Goal: Transaction & Acquisition: Purchase product/service

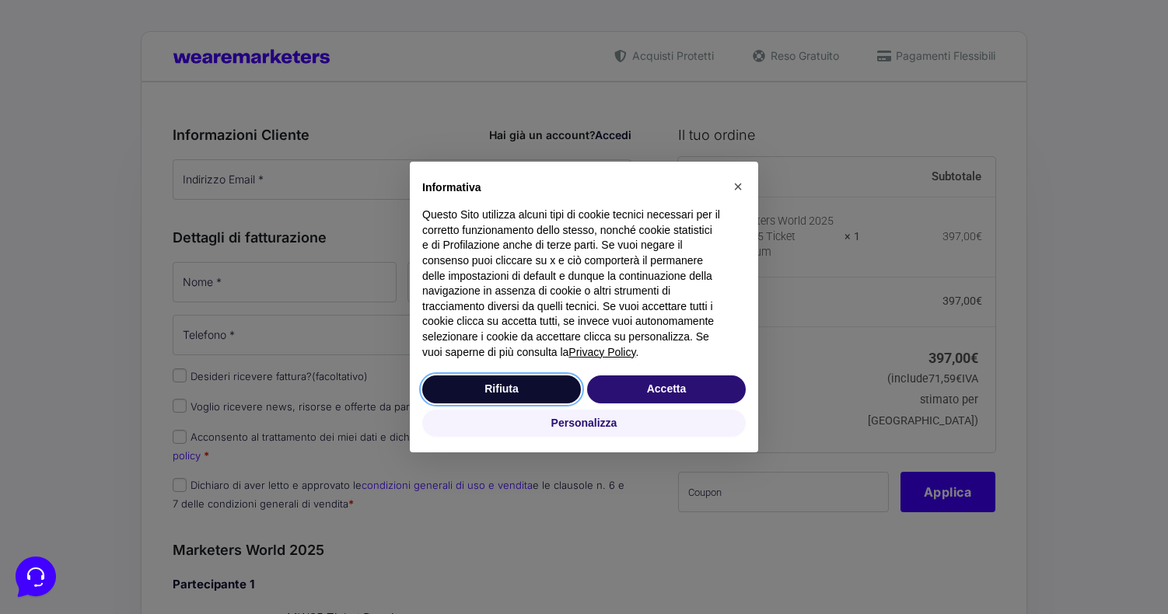
click at [510, 385] on button "Rifiuta" at bounding box center [501, 389] width 159 height 28
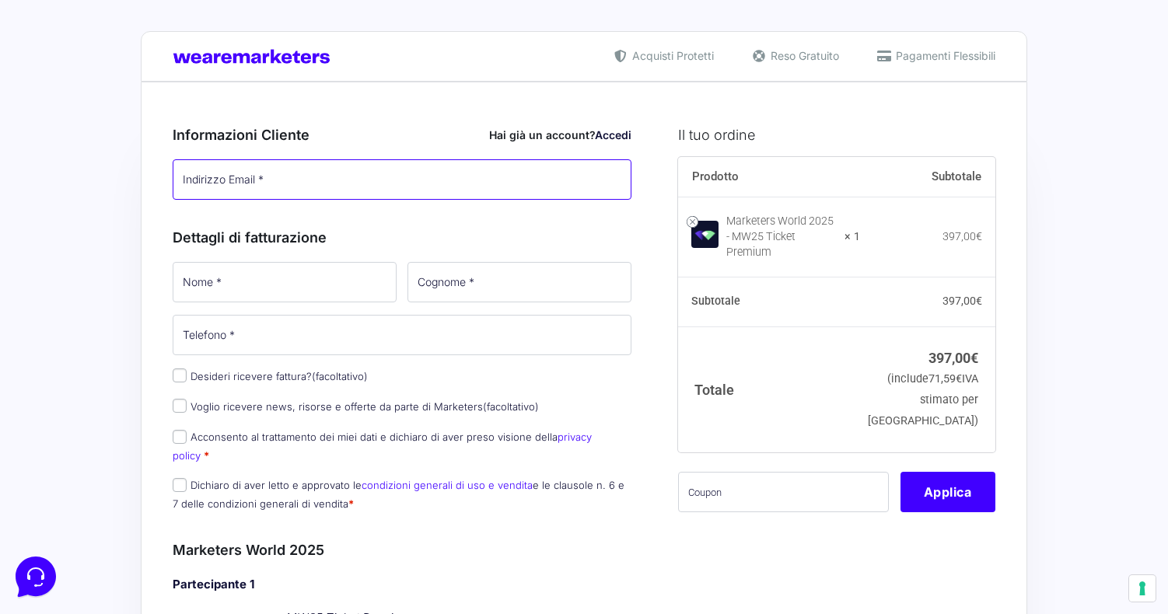
click at [318, 177] on input "Indirizzo Email *" at bounding box center [402, 179] width 459 height 40
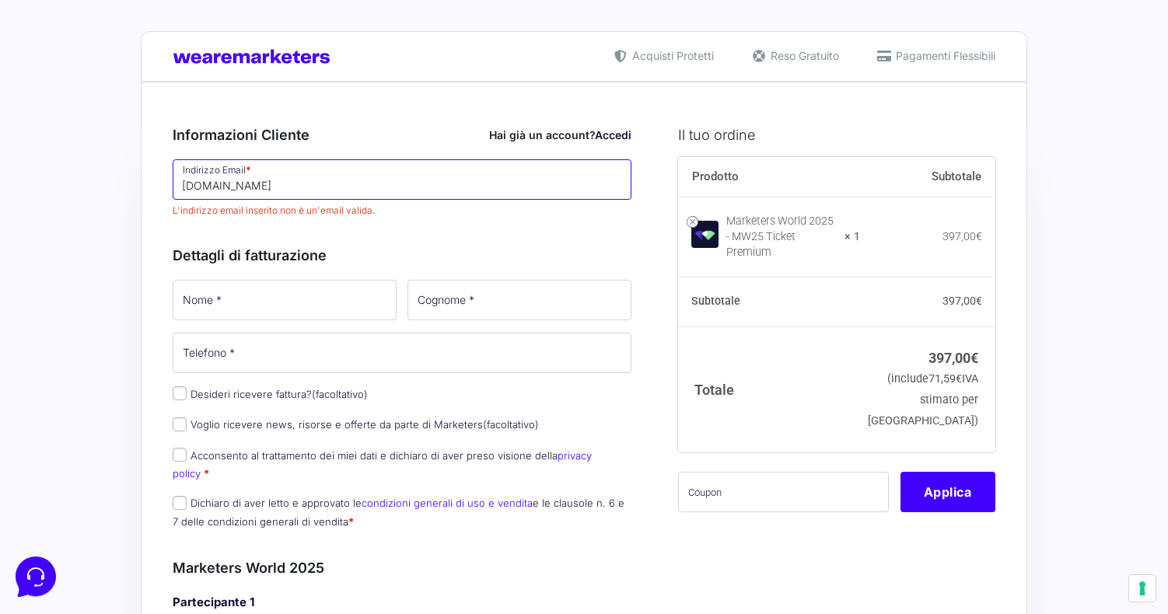
type input "[DOMAIN_NAME]"
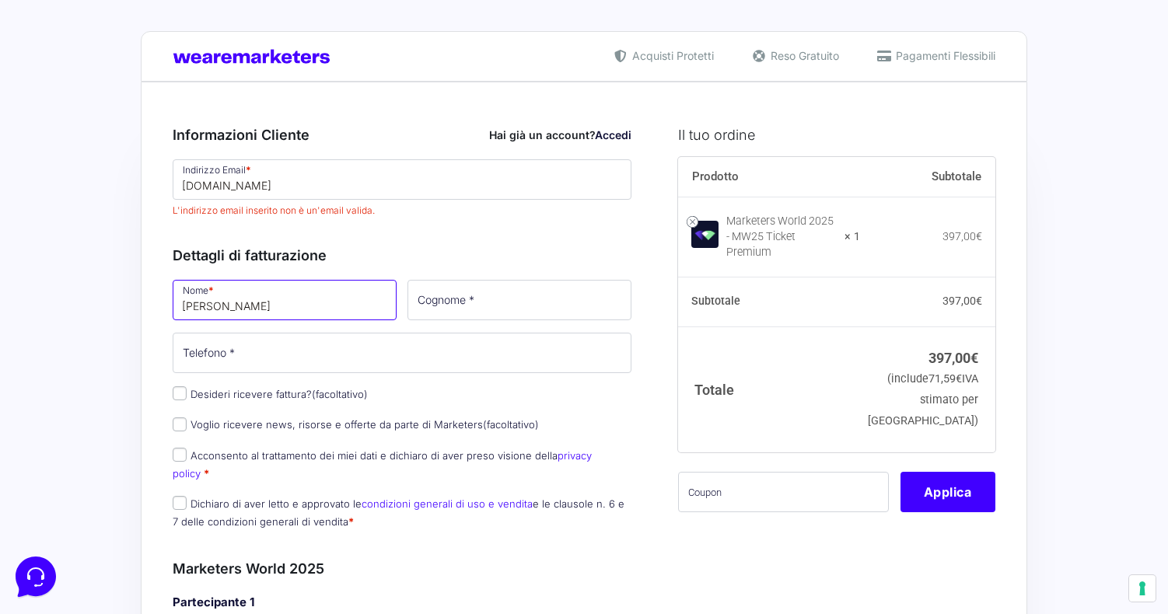
type input "[PERSON_NAME]"
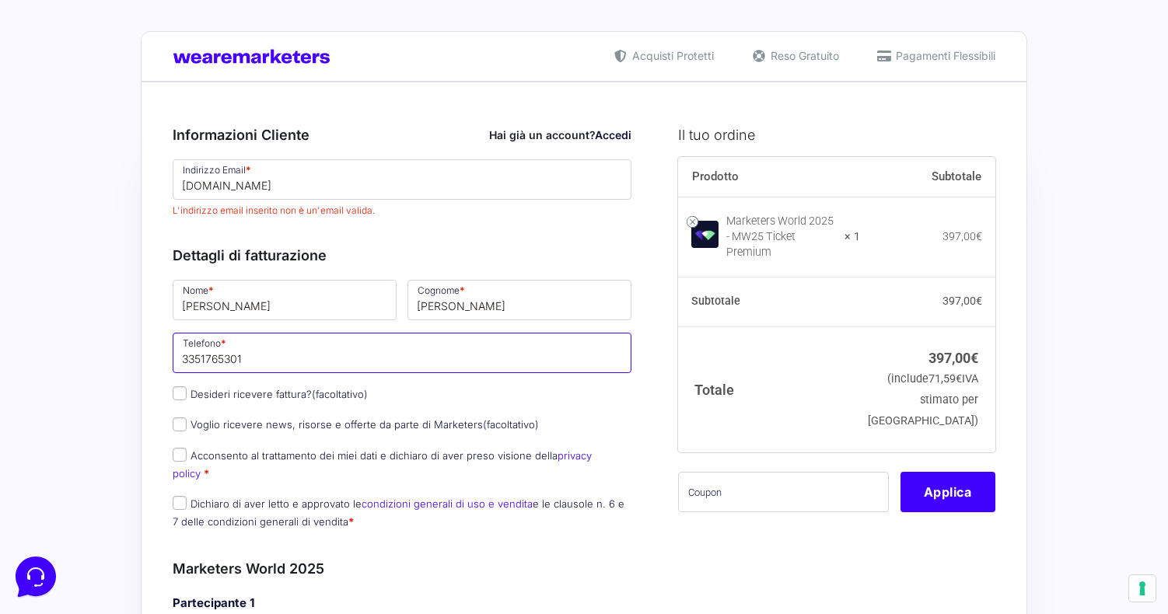
type input "3351765301"
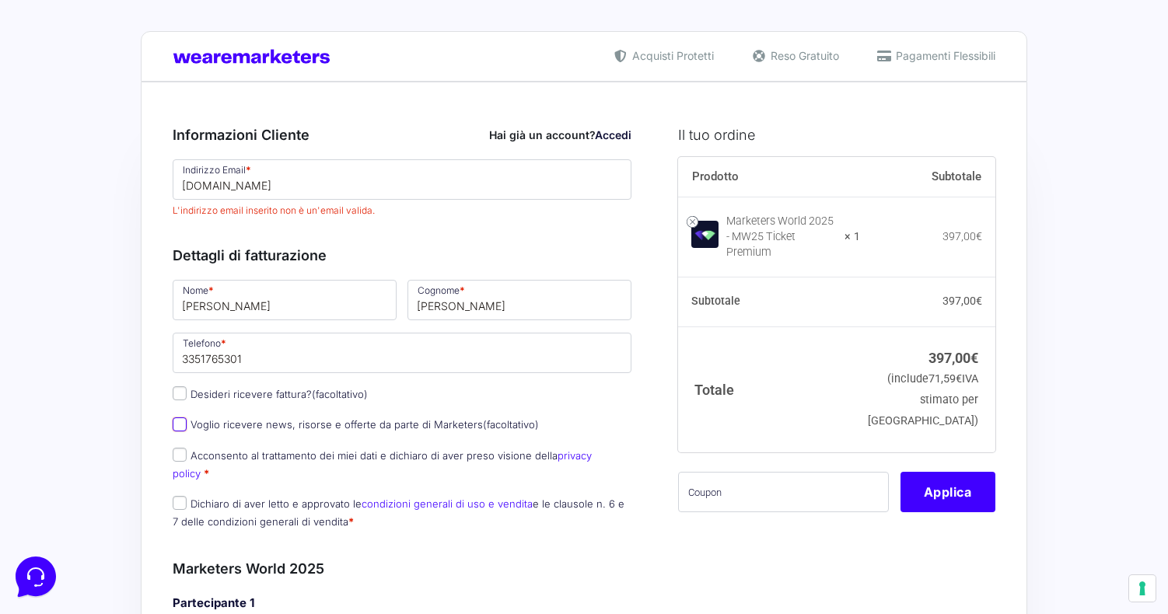
click at [173, 424] on input "Voglio ricevere news, risorse e offerte da parte di Marketers (facoltativo)" at bounding box center [180, 424] width 14 height 14
checkbox input "true"
click at [179, 455] on input "Acconsento al trattamento dei miei dati e dichiaro di aver preso visione della …" at bounding box center [180, 455] width 14 height 14
checkbox input "true"
click at [179, 496] on input "Dichiaro di aver letto e approvato le condizioni generali di uso e vendita e le…" at bounding box center [180, 503] width 14 height 14
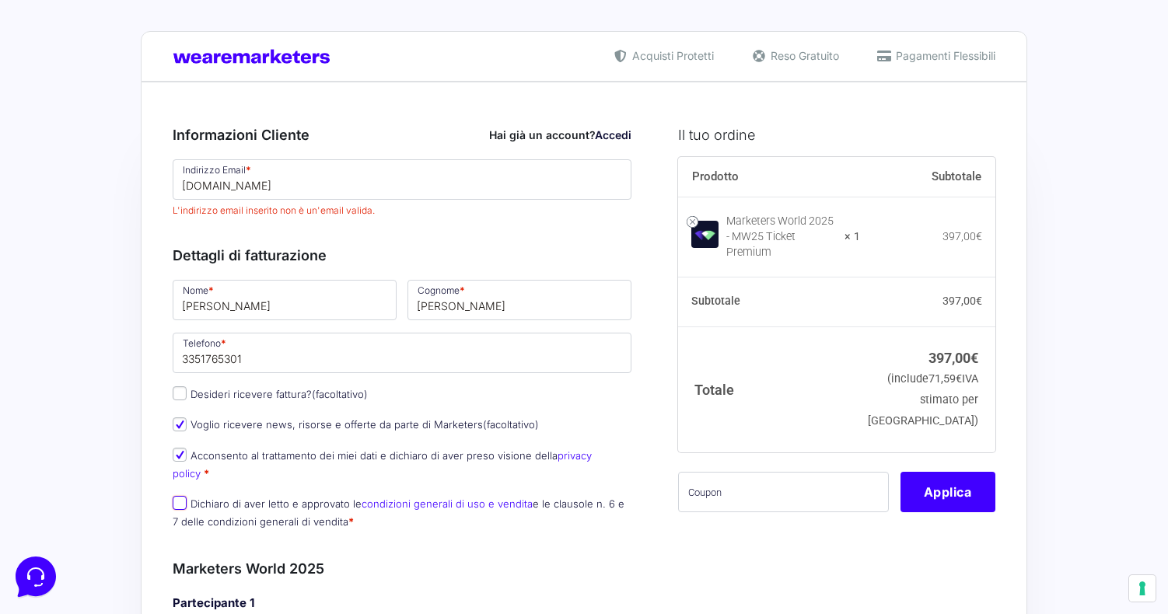
checkbox input "true"
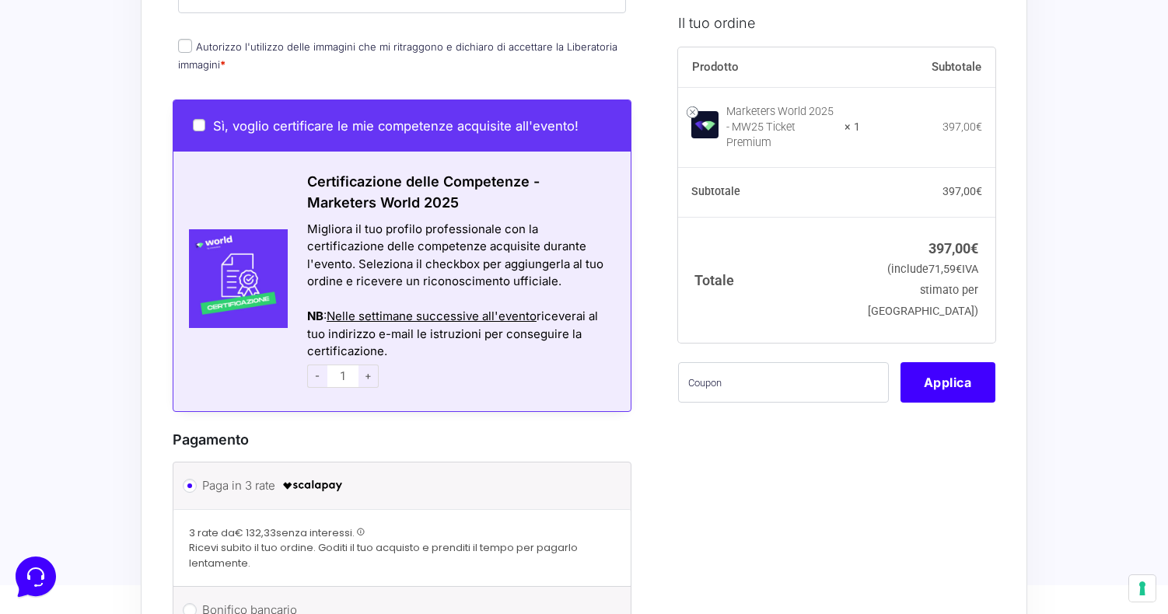
scroll to position [821, 0]
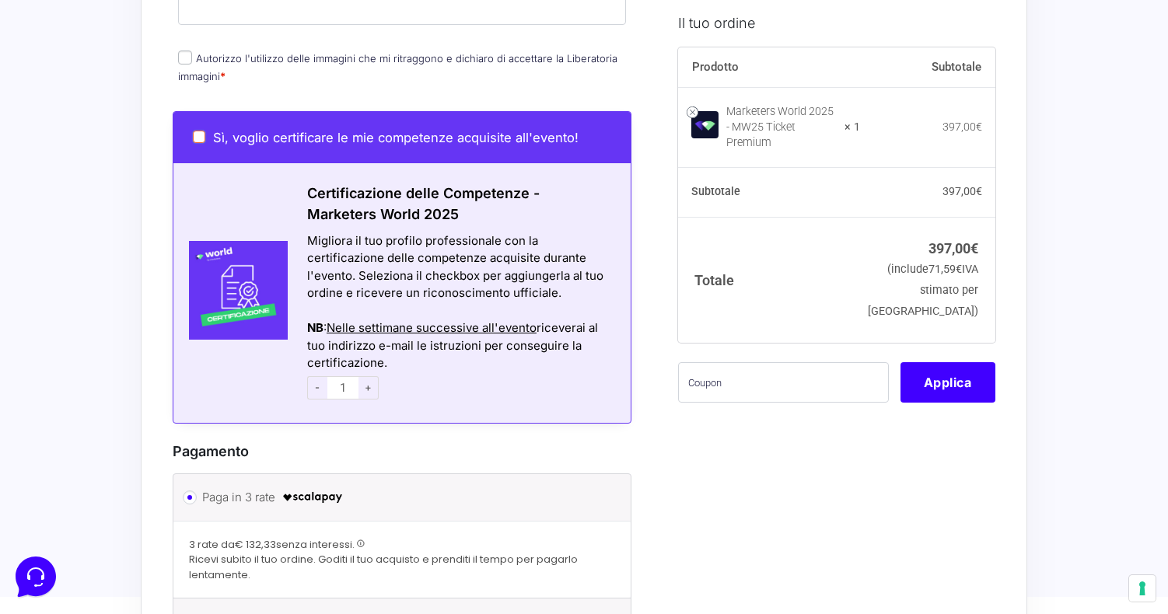
click at [195, 131] on input "Sì, voglio certificare le mie competenze acquisite all'evento!" at bounding box center [199, 137] width 12 height 12
checkbox input "true"
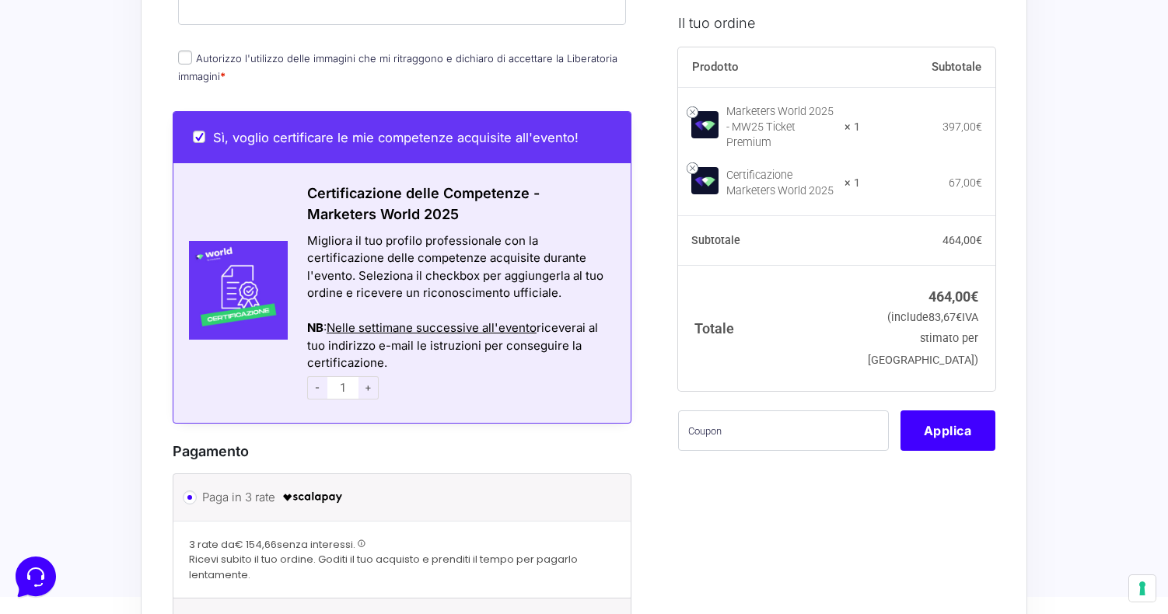
click at [182, 51] on input "Autorizzo l'utilizzo delle immagini che mi ritraggono e dichiaro di accettare l…" at bounding box center [185, 58] width 14 height 14
checkbox input "true"
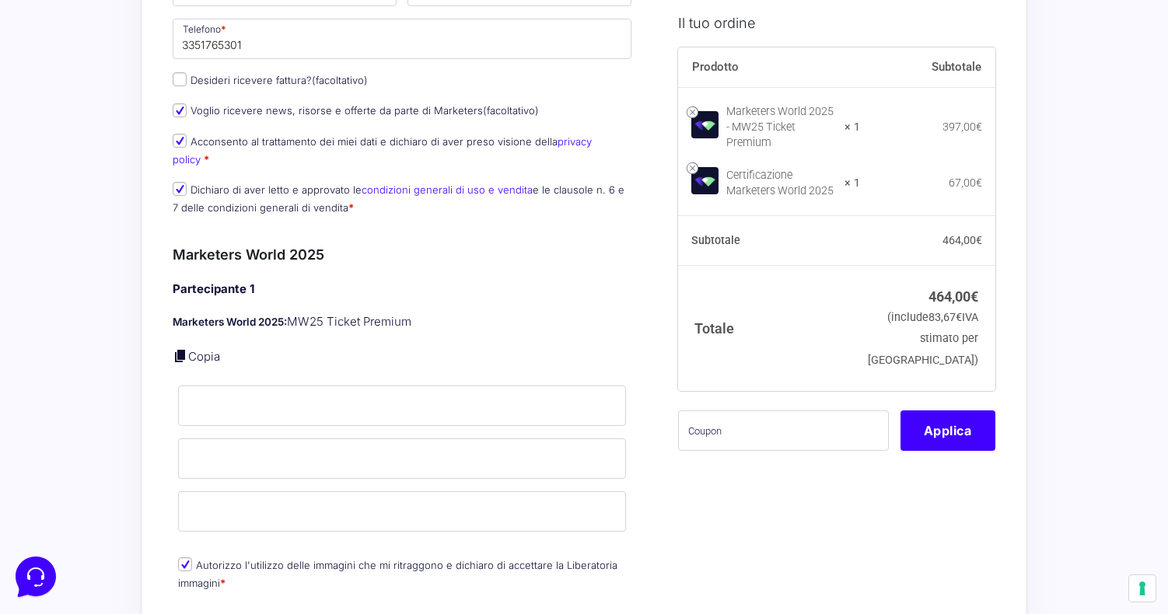
scroll to position [316, 0]
click at [693, 162] on link at bounding box center [692, 168] width 12 height 12
checkbox input "false"
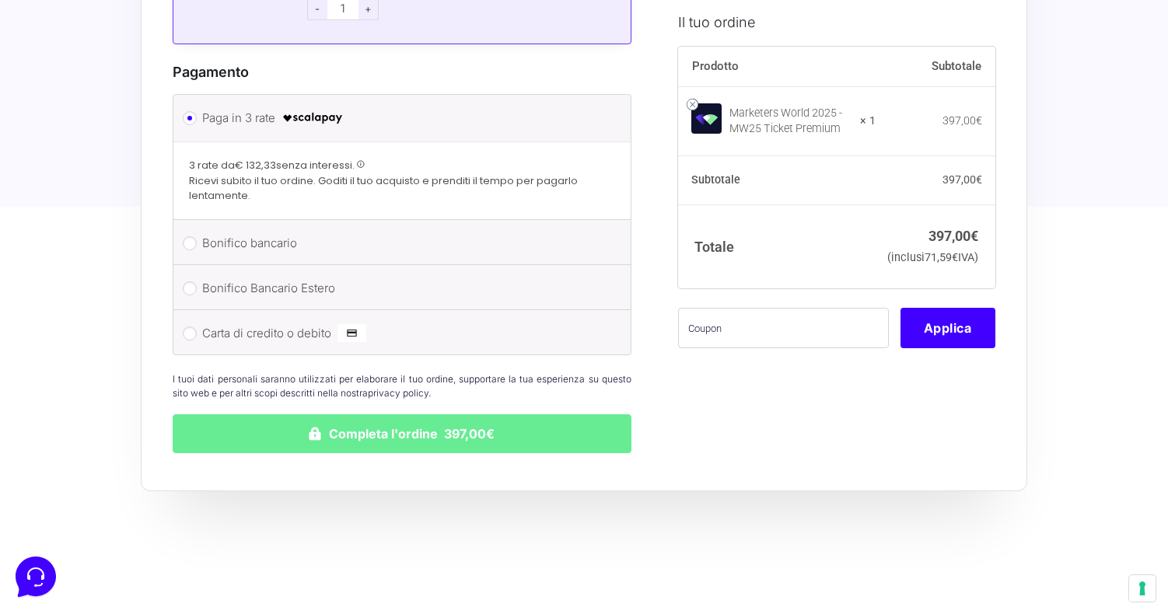
scroll to position [1295, 0]
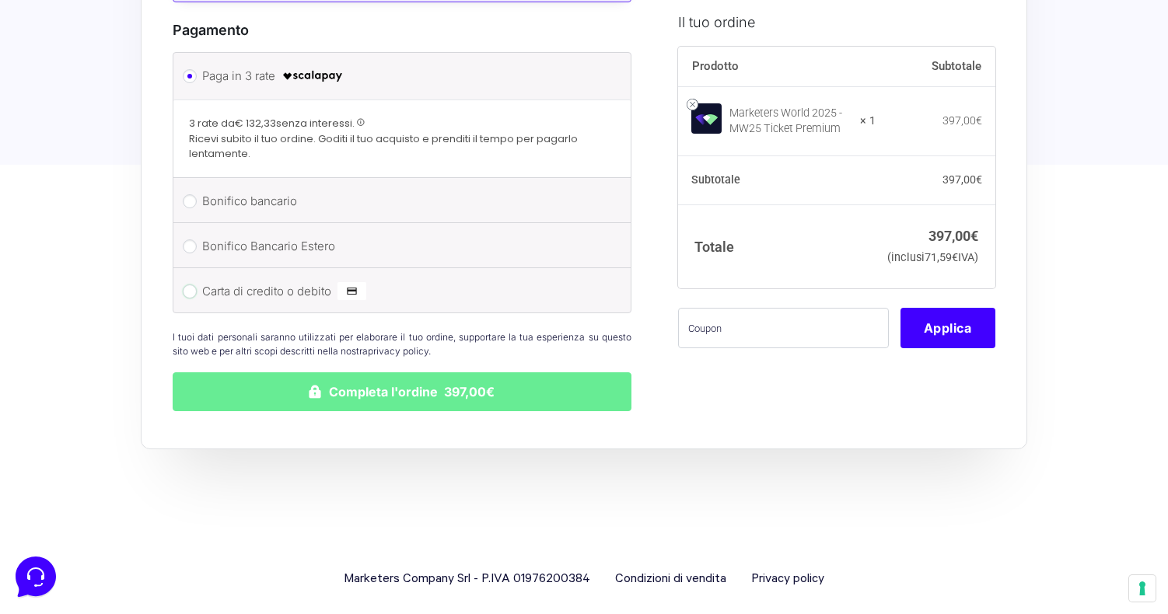
click at [192, 285] on input "Carta di credito o debito" at bounding box center [190, 292] width 14 height 14
radio input "true"
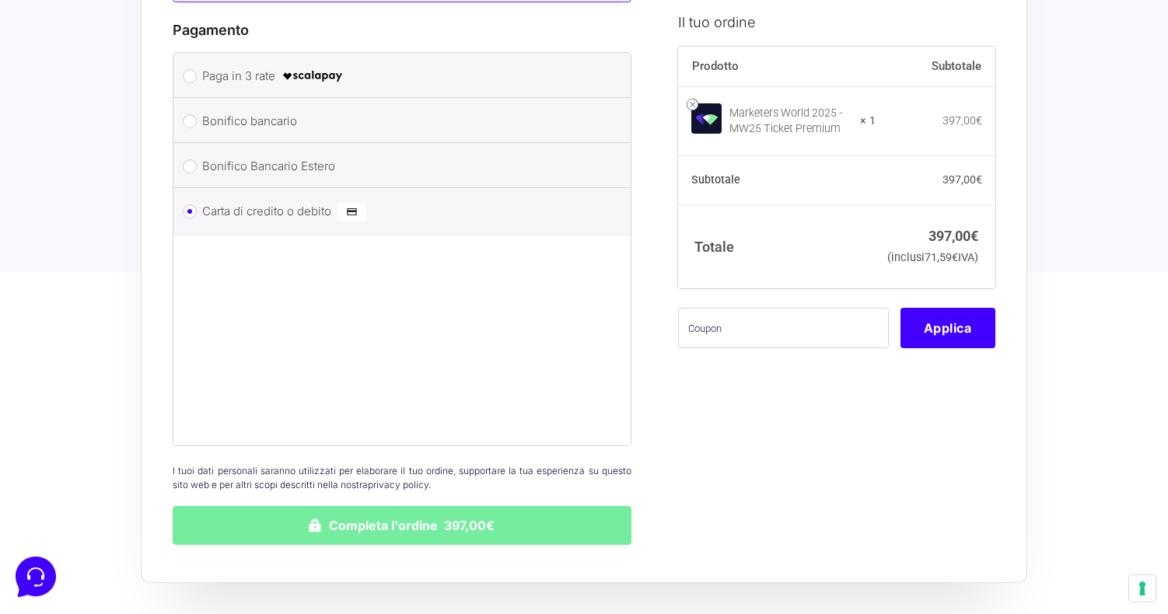
click at [456, 513] on button "Completa l'ordine 397,00€" at bounding box center [402, 525] width 459 height 39
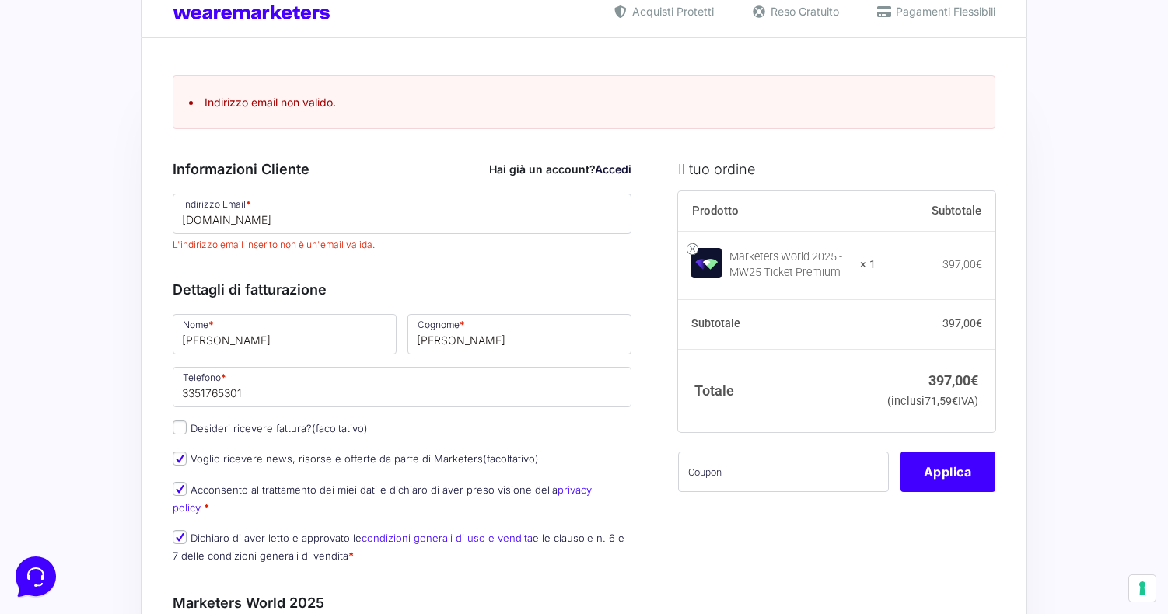
scroll to position [41, 0]
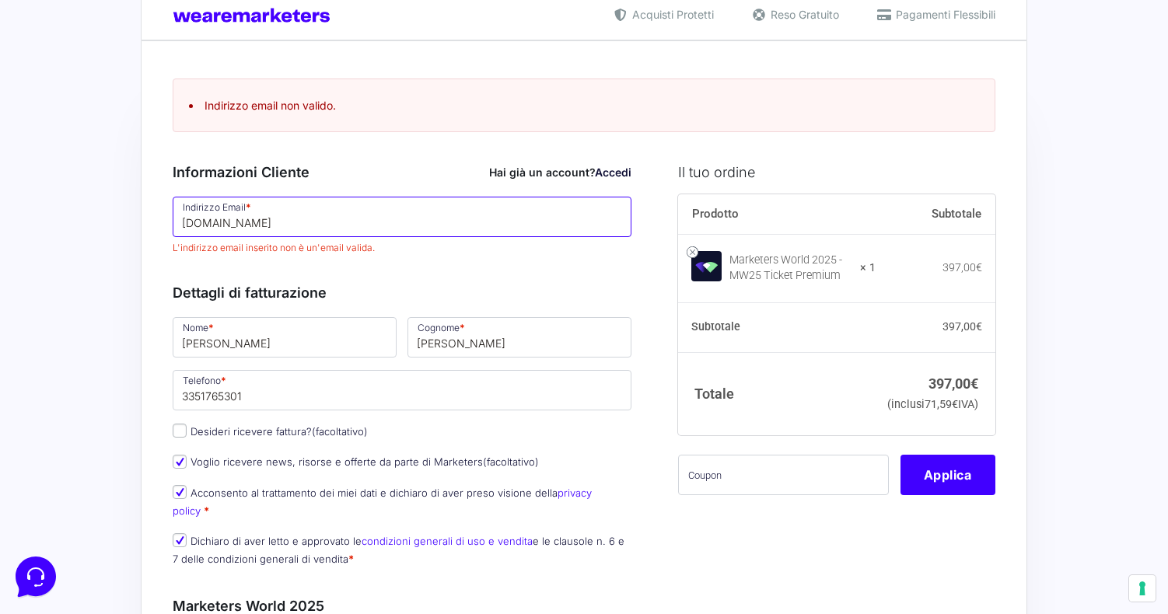
click at [285, 226] on input "[DOMAIN_NAME]" at bounding box center [402, 217] width 459 height 40
click at [281, 226] on input "[DOMAIN_NAME]" at bounding box center [402, 217] width 459 height 40
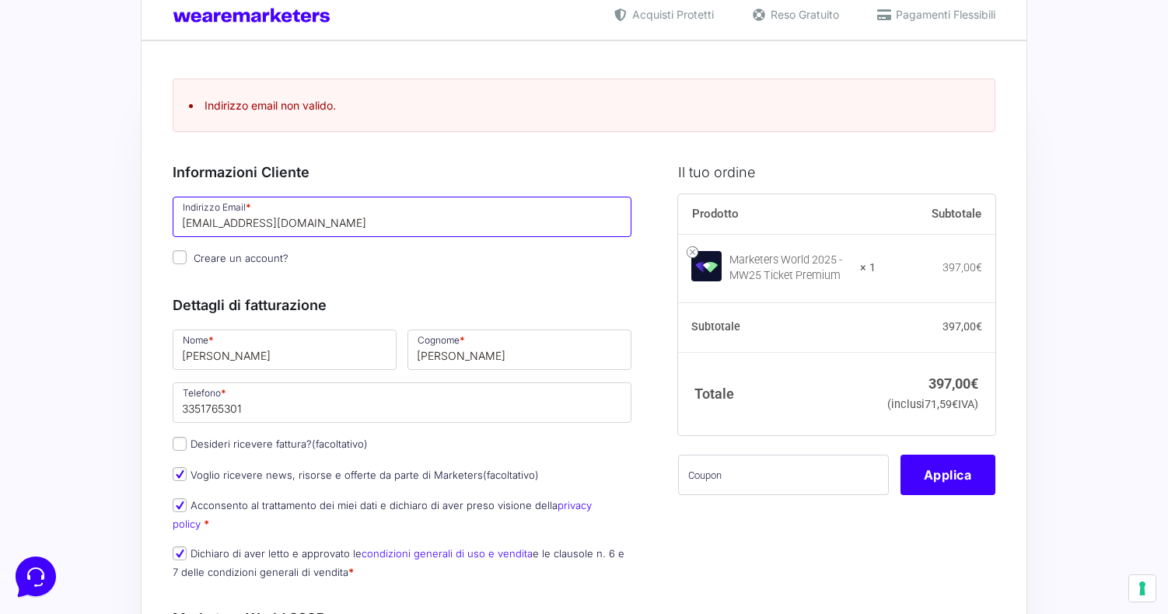
type input "[EMAIL_ADDRESS][DOMAIN_NAME]"
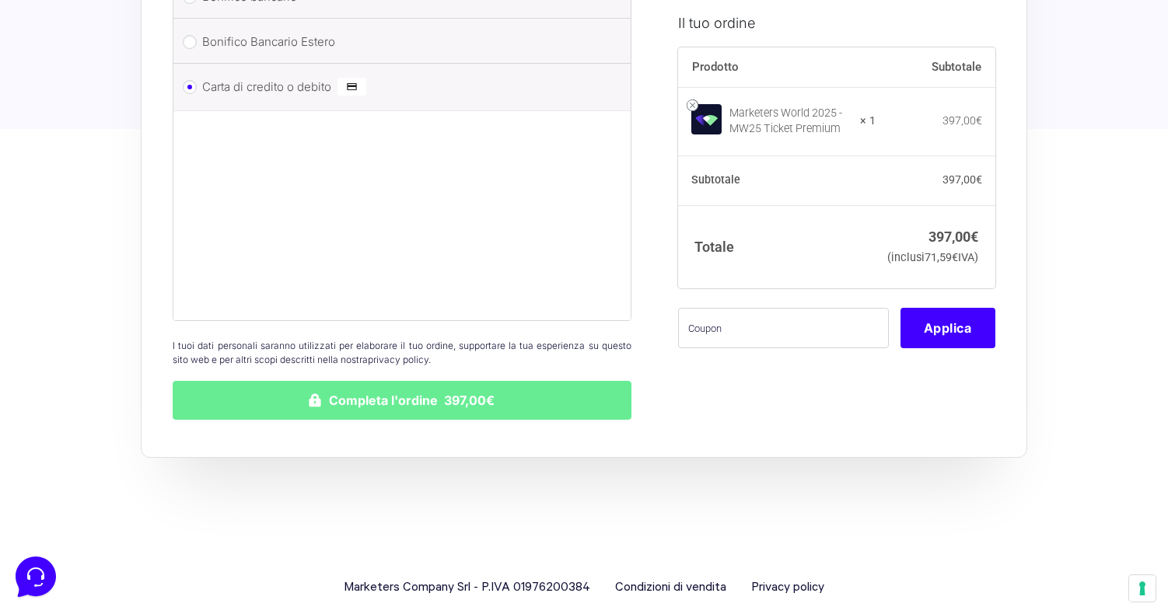
scroll to position [1519, 0]
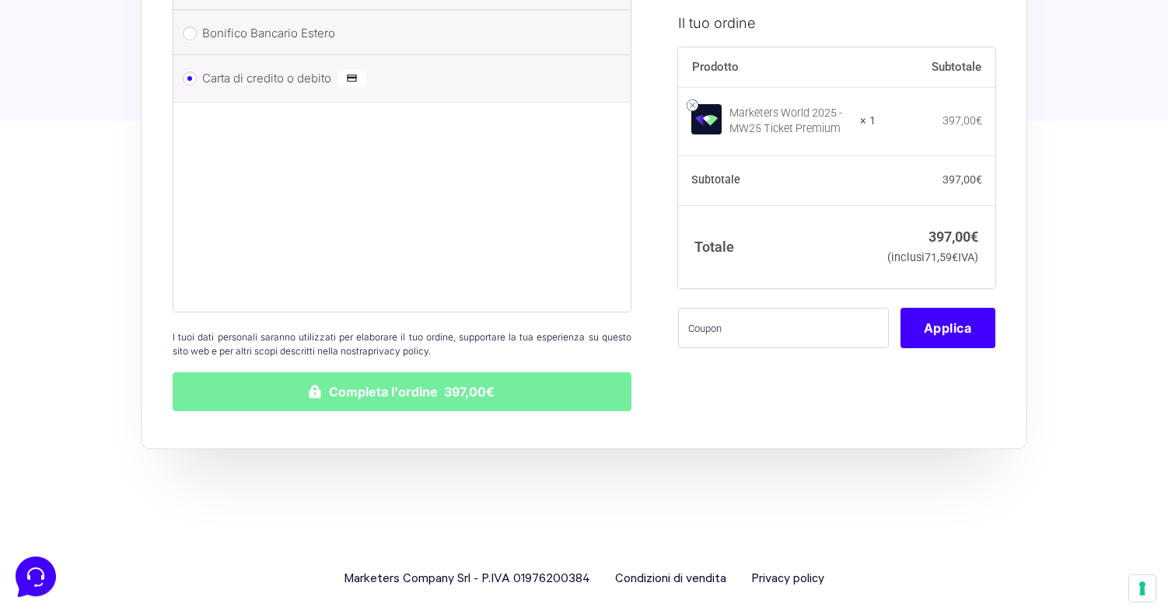
click at [515, 381] on button "Completa l'ordine 397,00€" at bounding box center [402, 391] width 459 height 39
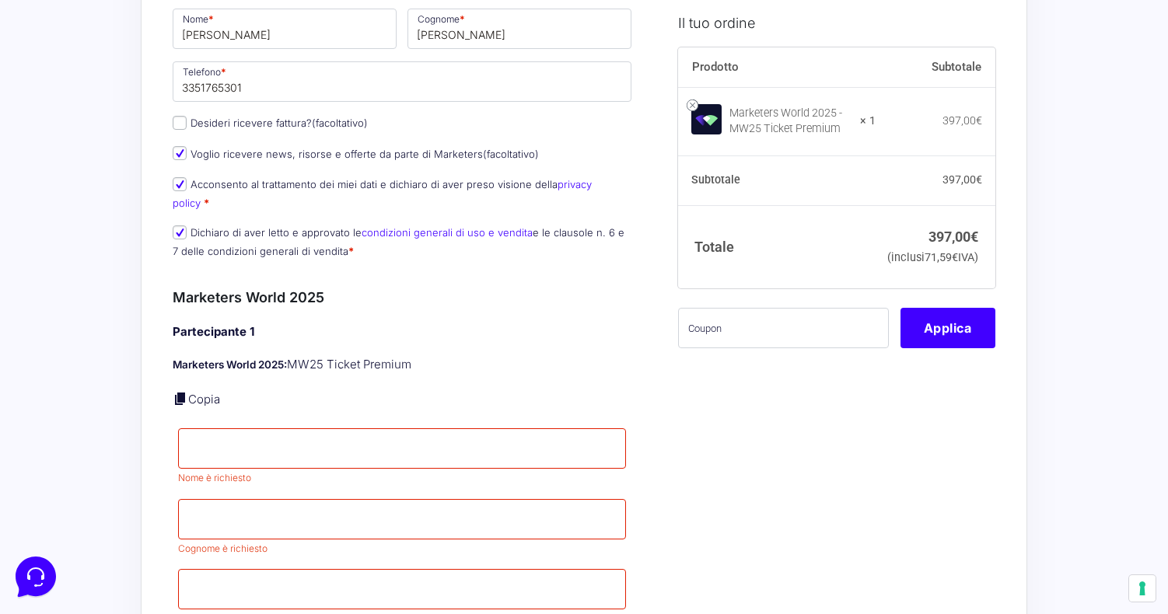
scroll to position [421, 0]
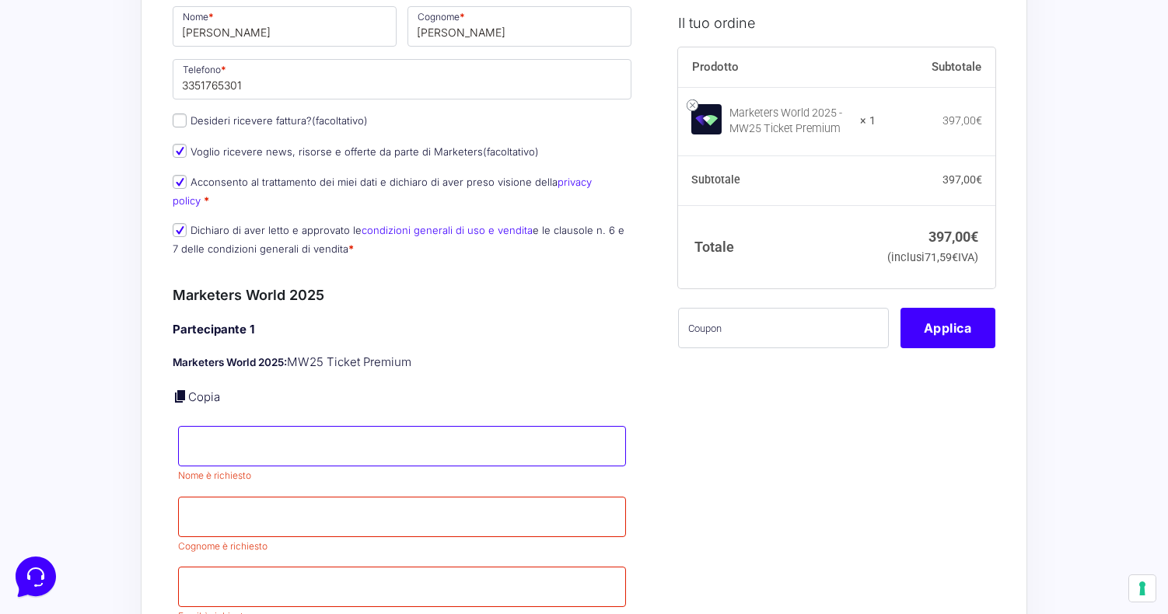
click at [267, 426] on input "Nome *" at bounding box center [402, 446] width 448 height 40
type input "[PERSON_NAME]"
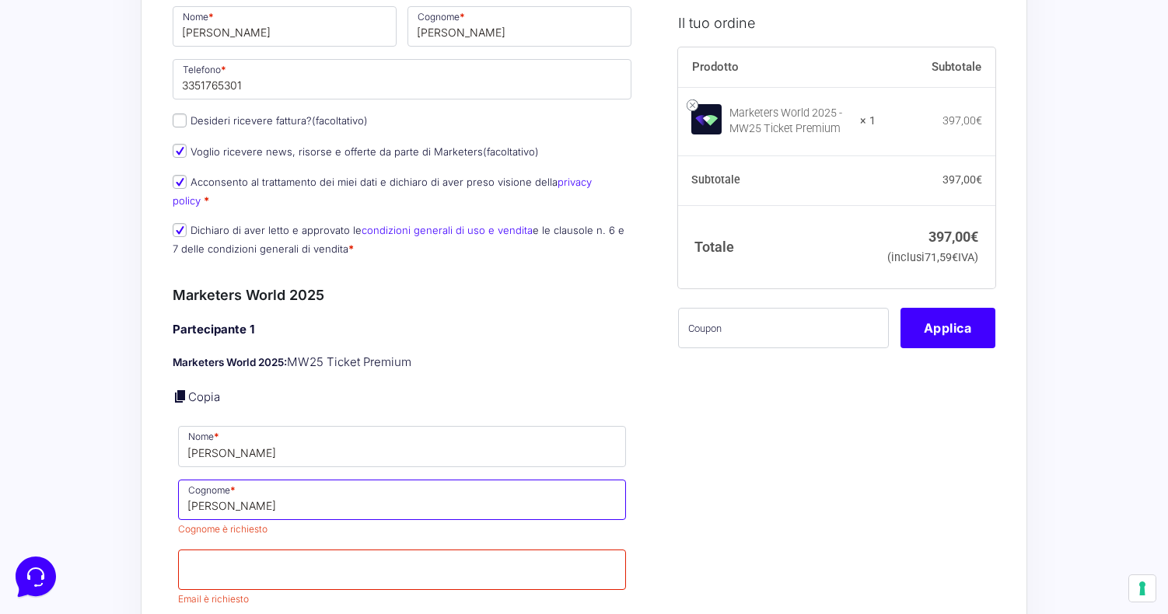
type input "[PERSON_NAME]"
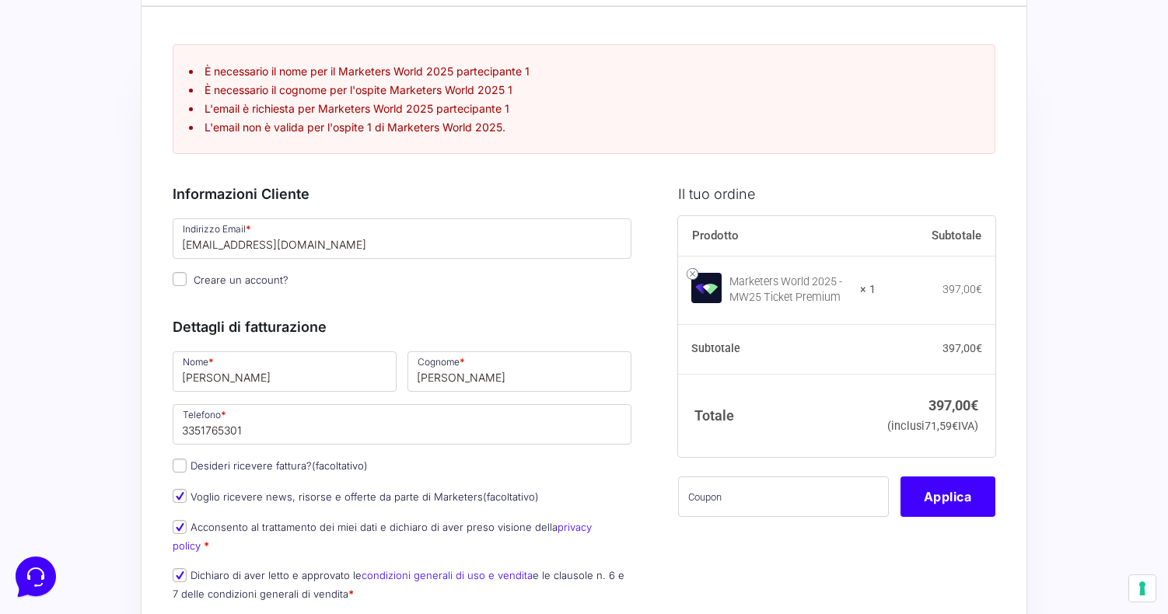
scroll to position [0, 0]
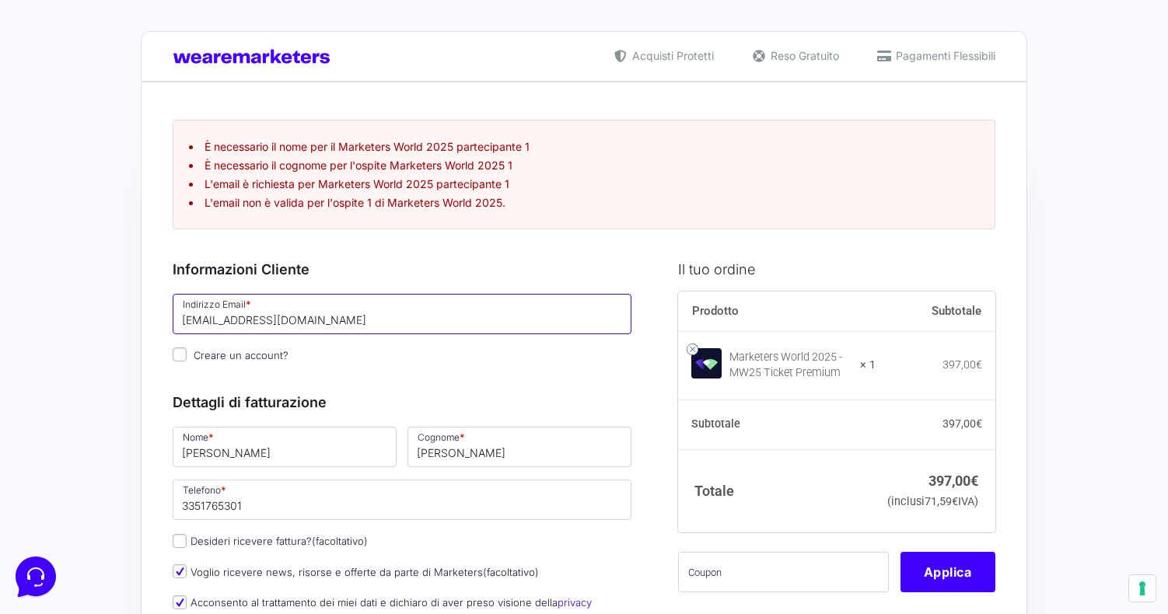
drag, startPoint x: 359, startPoint y: 322, endPoint x: 43, endPoint y: 313, distance: 316.5
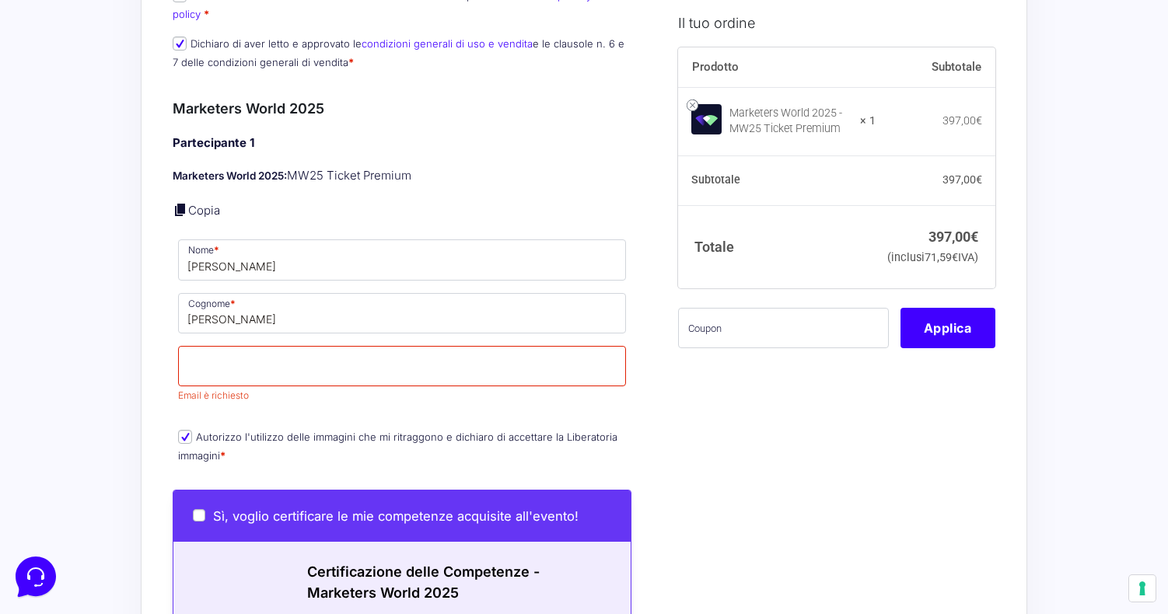
scroll to position [631, 0]
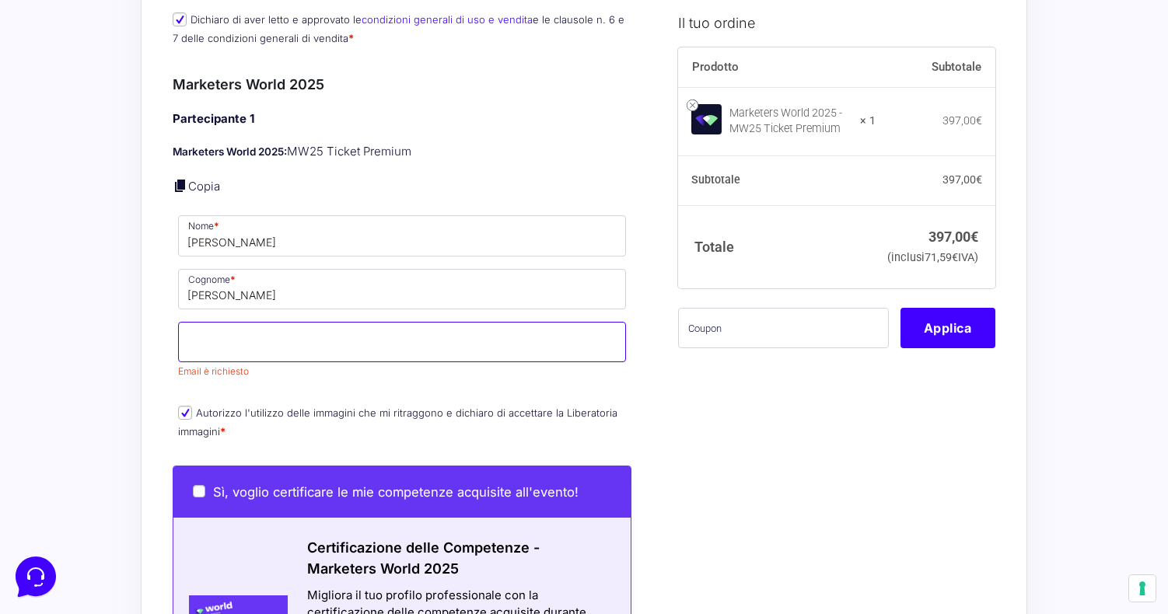
click at [241, 322] on input "Email *" at bounding box center [402, 342] width 448 height 40
paste input "[EMAIL_ADDRESS][DOMAIN_NAME]"
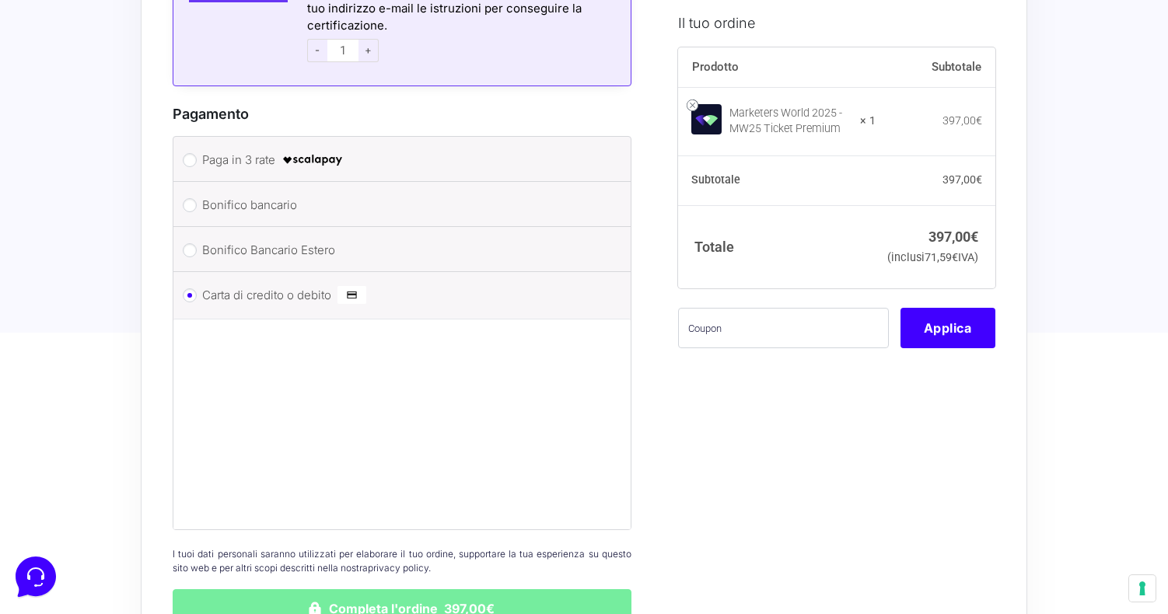
type input "[EMAIL_ADDRESS][DOMAIN_NAME]"
